Goal: Information Seeking & Learning: Learn about a topic

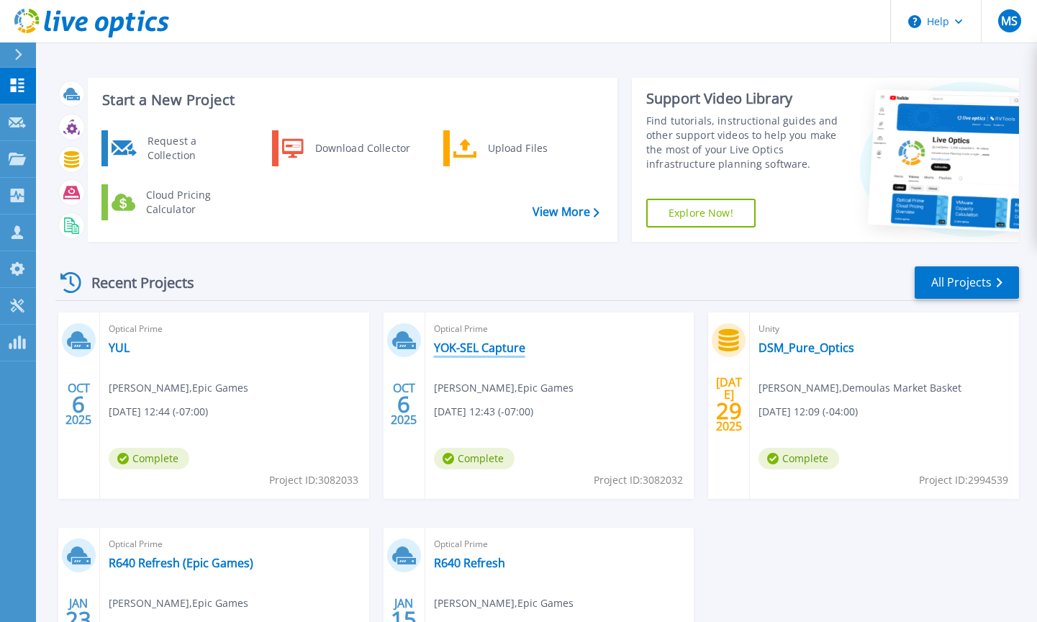
click at [500, 348] on link "YOK-SEL Capture" at bounding box center [479, 347] width 91 height 14
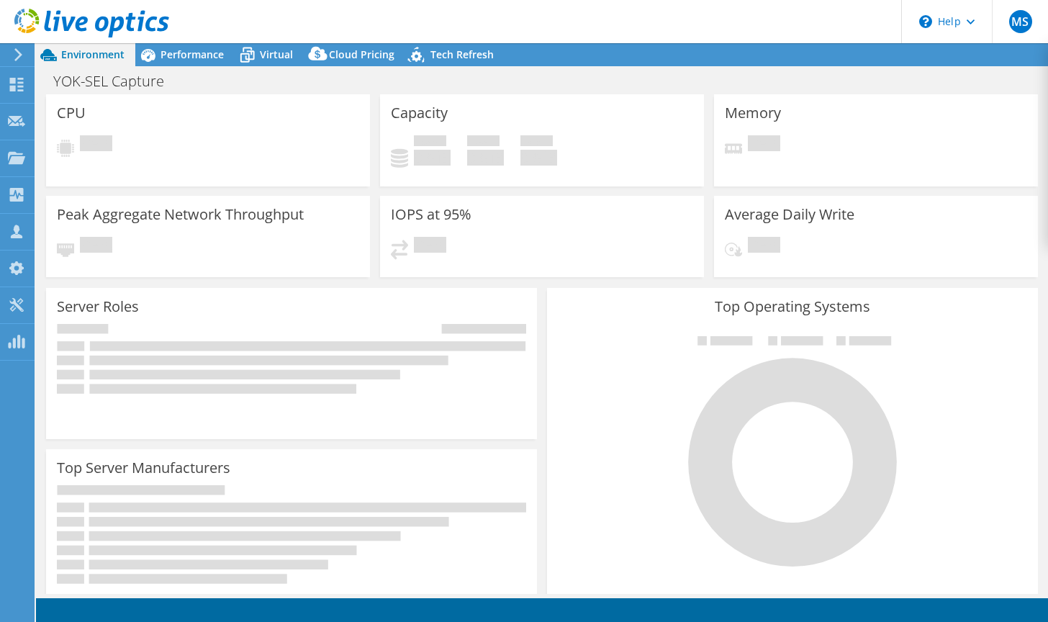
select select "USD"
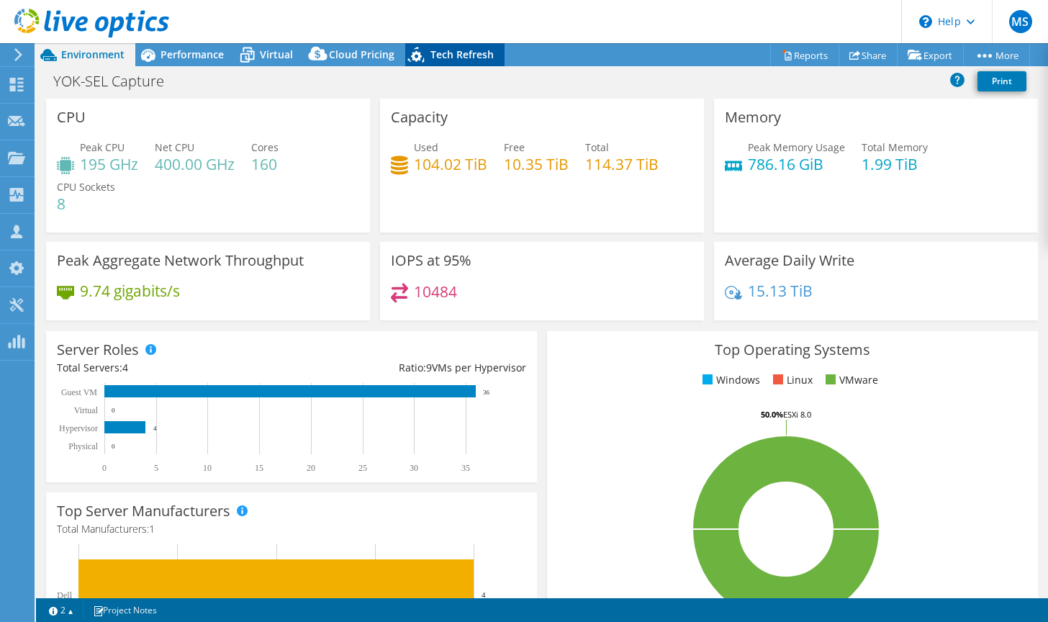
click at [453, 55] on span "Tech Refresh" at bounding box center [461, 54] width 63 height 14
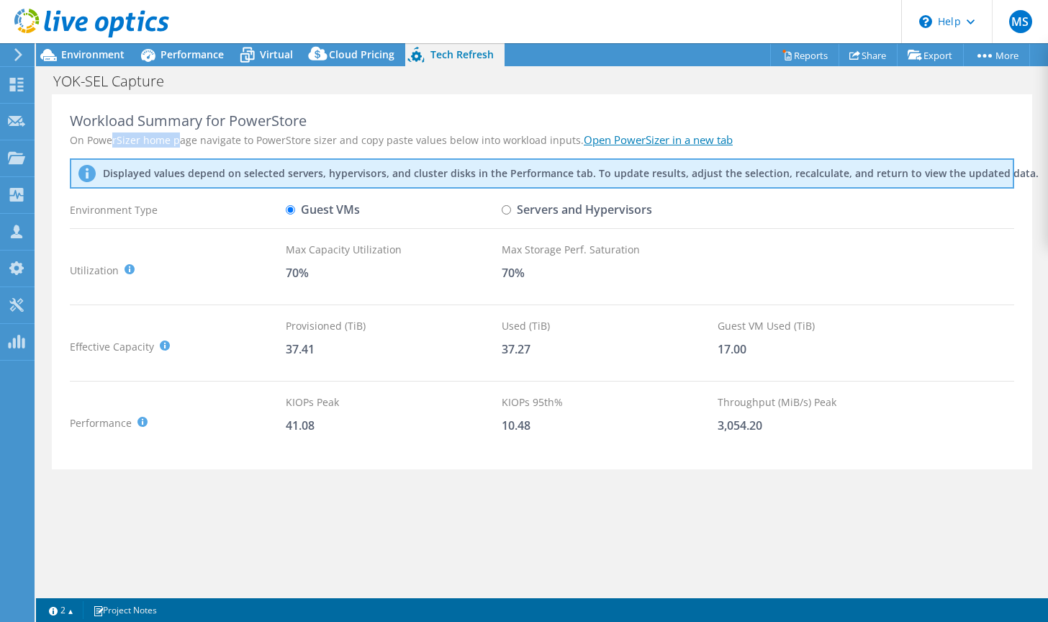
drag, startPoint x: 112, startPoint y: 142, endPoint x: 176, endPoint y: 142, distance: 64.1
click at [176, 142] on div "On PowerSizer home page navigate to PowerStore sizer and copy paste values belo…" at bounding box center [542, 139] width 944 height 15
drag, startPoint x: 176, startPoint y: 142, endPoint x: 237, endPoint y: 142, distance: 61.2
click at [237, 142] on div "On PowerSizer home page navigate to PowerStore sizer and copy paste values belo…" at bounding box center [542, 139] width 944 height 15
click at [509, 207] on input "Servers and Hypervisors" at bounding box center [506, 209] width 9 height 9
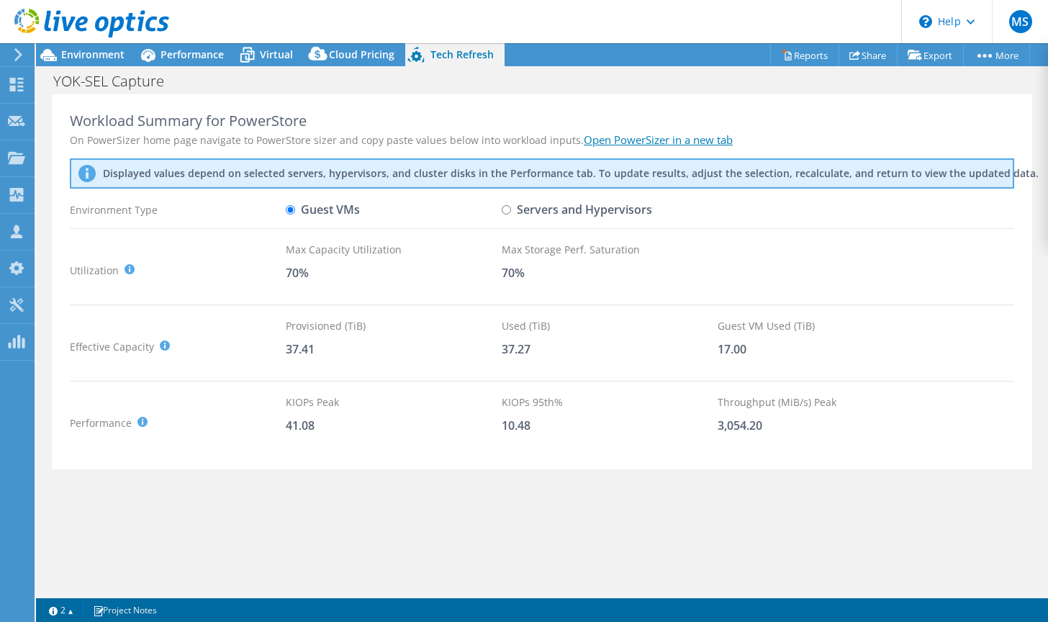
radio input "true"
click at [292, 206] on input "Guest VMs" at bounding box center [290, 209] width 9 height 9
radio input "true"
click at [501, 211] on div "Guest VMs" at bounding box center [394, 209] width 216 height 25
click at [507, 208] on input "Servers and Hypervisors" at bounding box center [506, 209] width 9 height 9
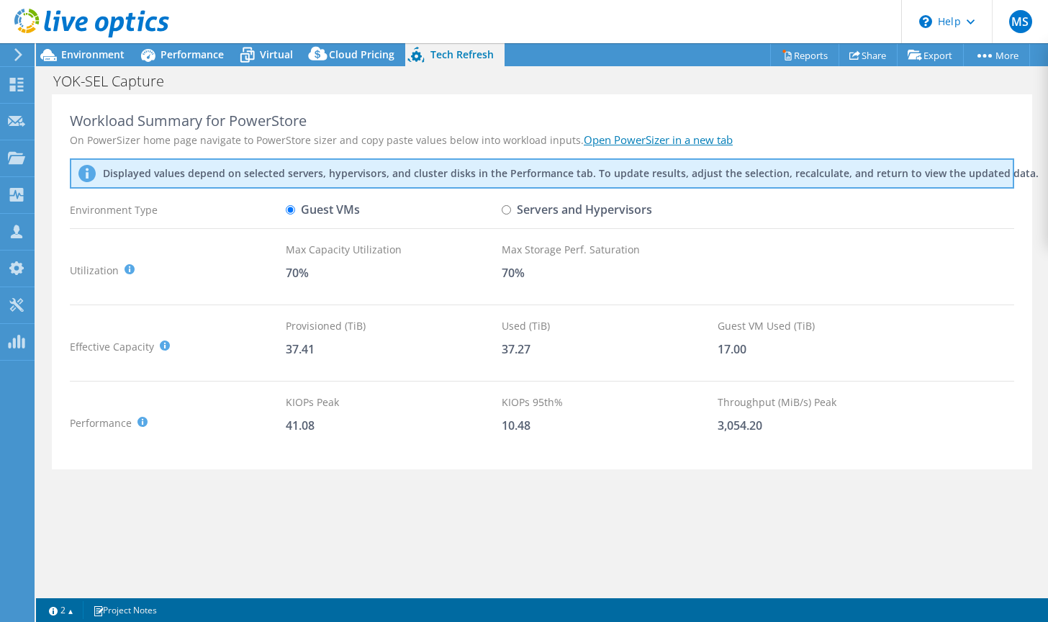
radio input "true"
radio input "false"
click at [619, 137] on link "Open PowerSizer in a new tab" at bounding box center [658, 139] width 149 height 14
click at [789, 55] on link "Reports" at bounding box center [804, 55] width 69 height 22
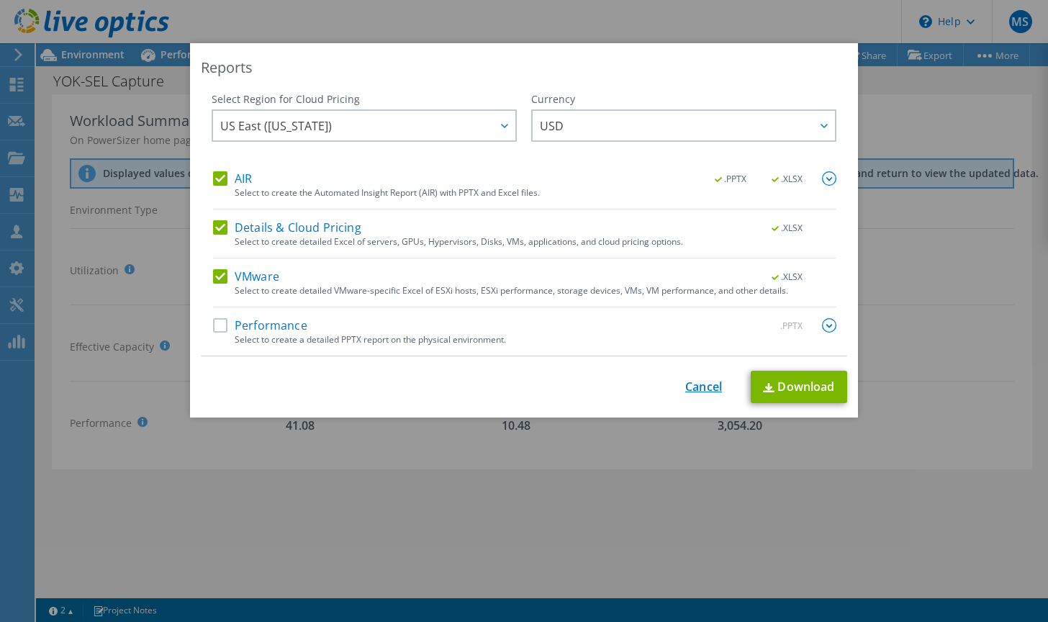
click at [685, 386] on link "Cancel" at bounding box center [703, 387] width 37 height 14
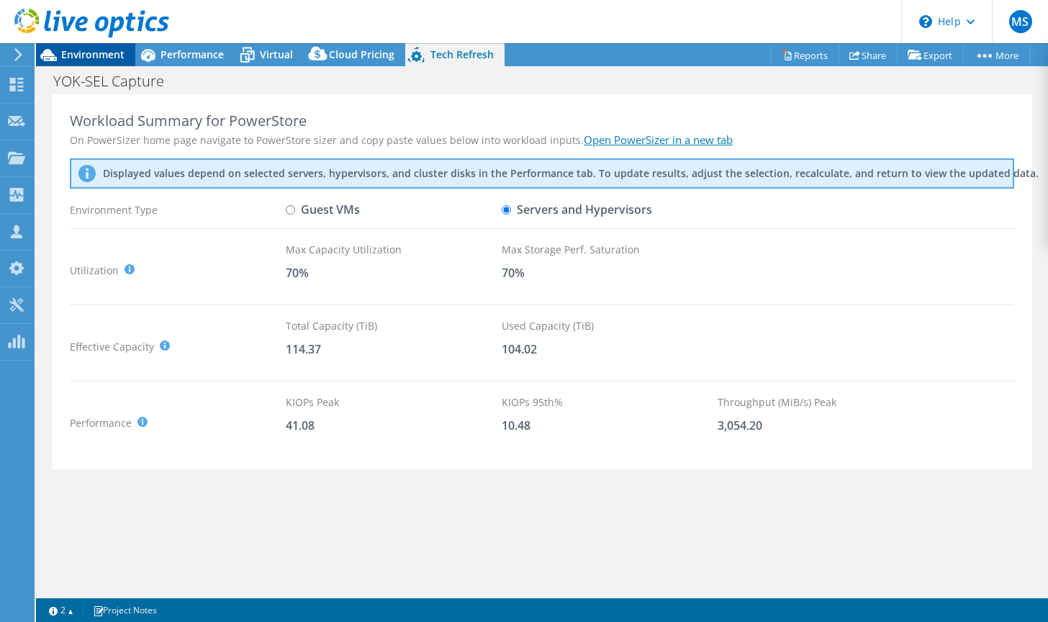
click at [66, 55] on span "Environment" at bounding box center [92, 54] width 63 height 14
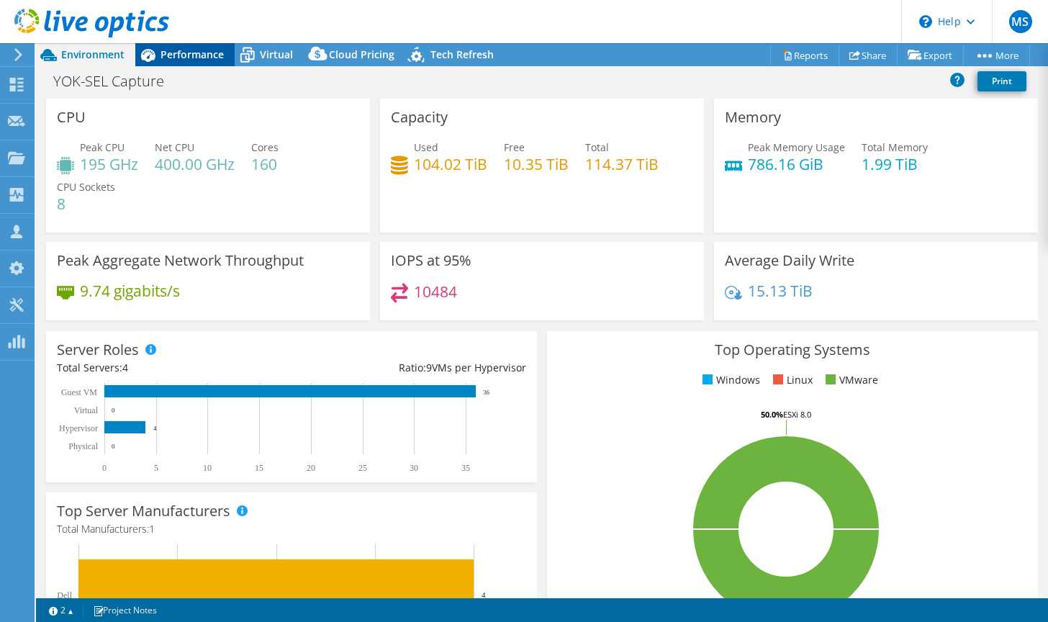
click at [185, 51] on span "Performance" at bounding box center [191, 54] width 63 height 14
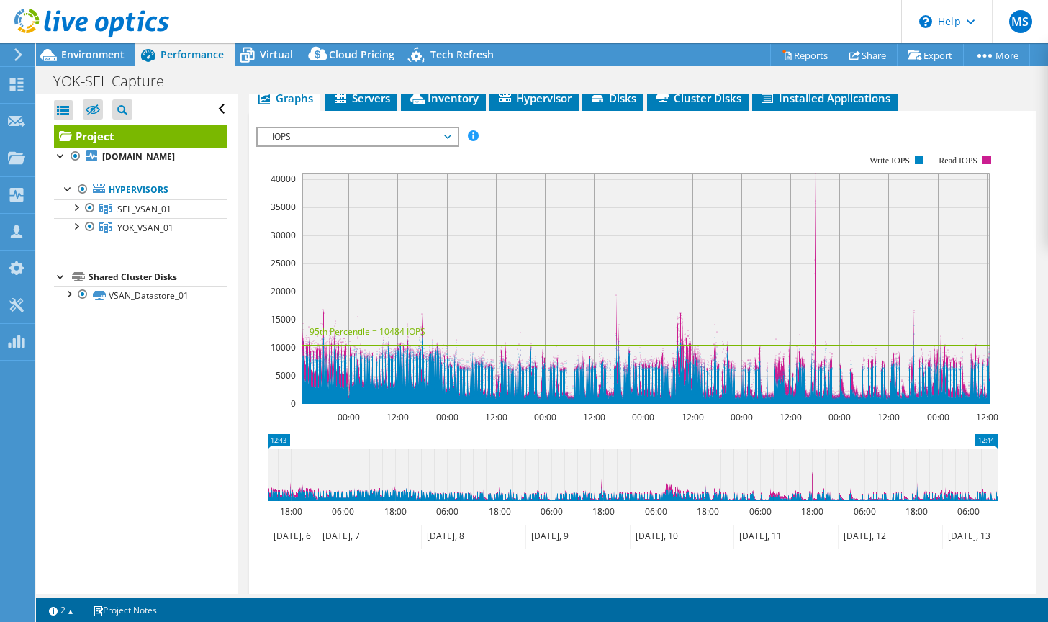
scroll to position [360, 0]
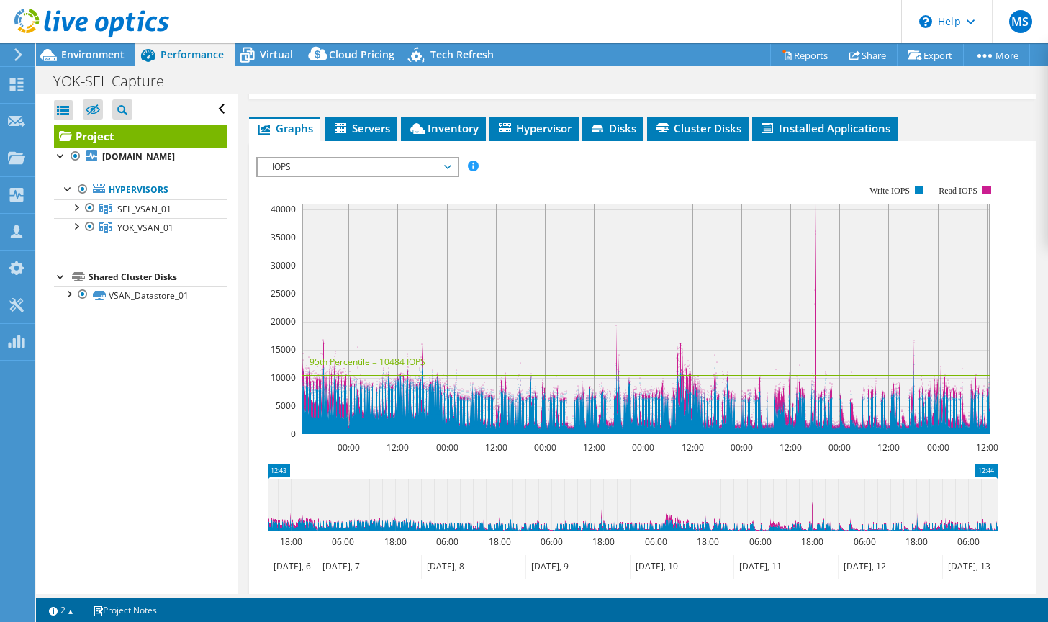
click at [430, 167] on span "IOPS" at bounding box center [357, 166] width 185 height 17
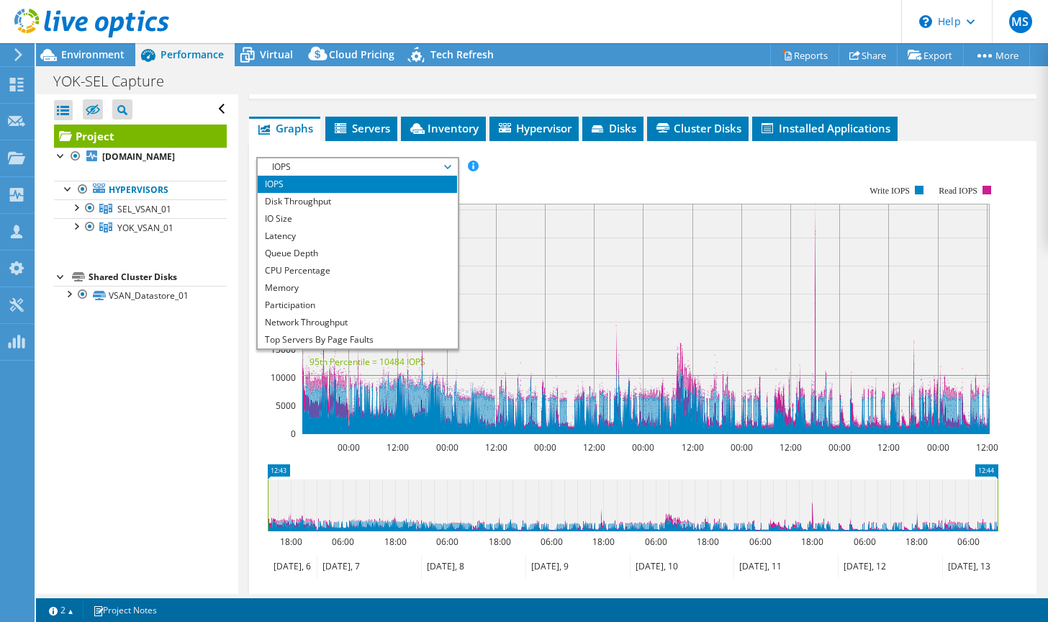
click at [563, 166] on rect at bounding box center [627, 310] width 742 height 288
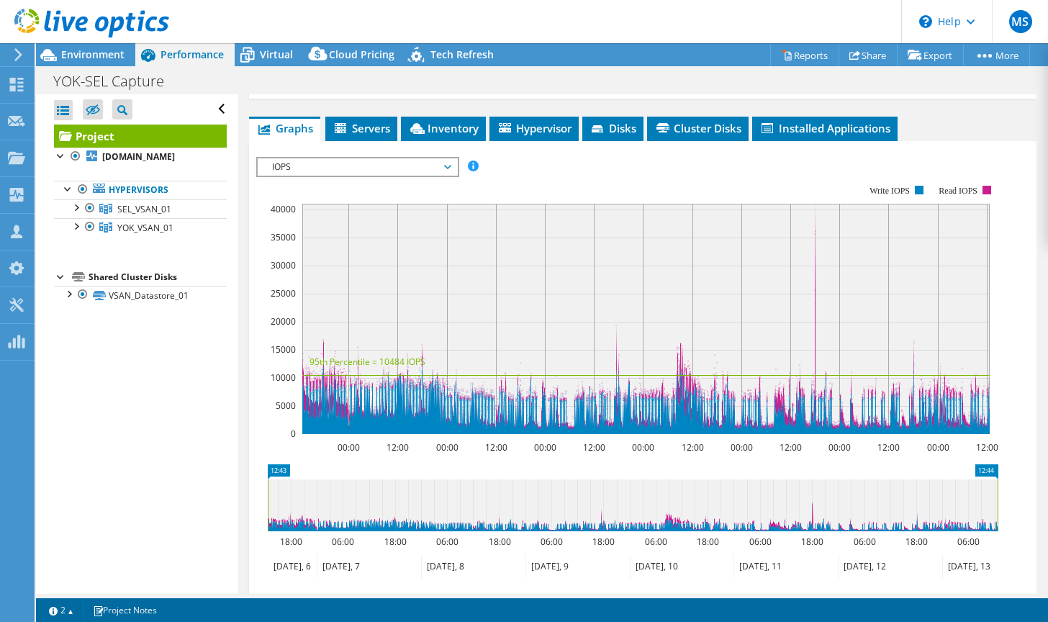
click at [372, 119] on li "Servers" at bounding box center [361, 129] width 72 height 24
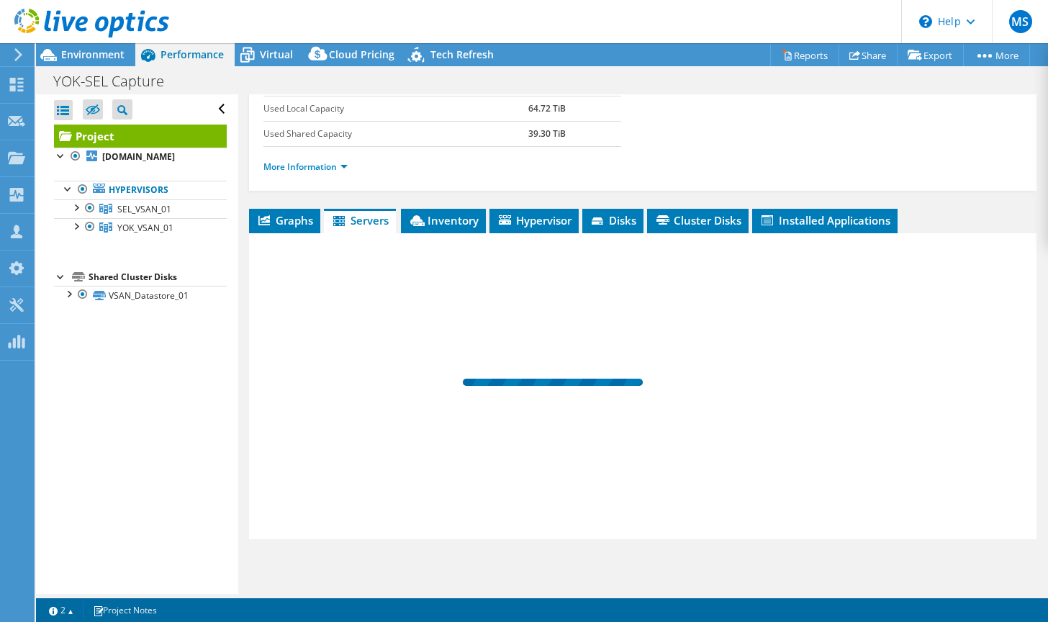
scroll to position [268, 0]
